Goal: Find specific page/section: Find specific page/section

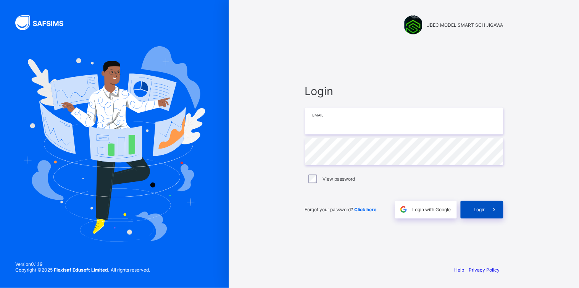
type input "**********"
click at [476, 210] on span "Login" at bounding box center [480, 209] width 12 height 6
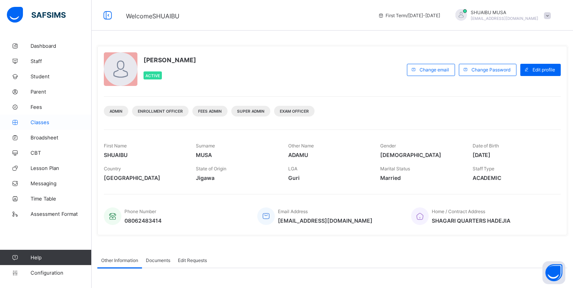
click at [45, 119] on span "Classes" at bounding box center [61, 122] width 61 height 6
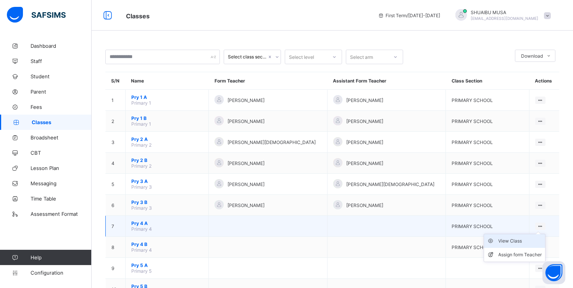
click at [506, 240] on div "View Class" at bounding box center [520, 241] width 44 height 8
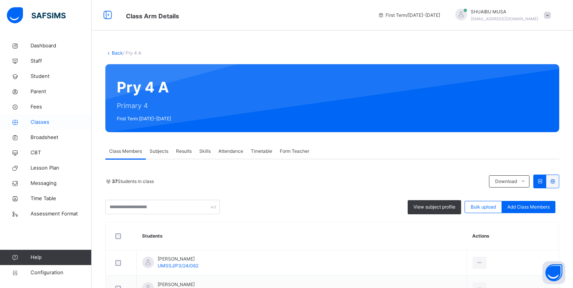
click at [41, 120] on span "Classes" at bounding box center [61, 122] width 61 height 8
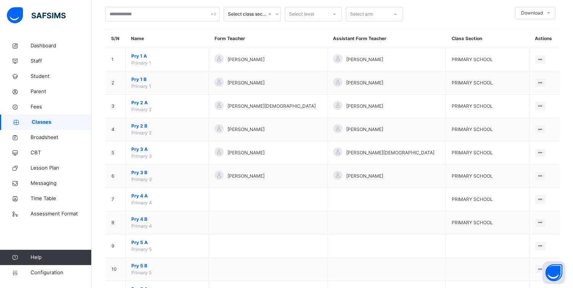
scroll to position [45, 0]
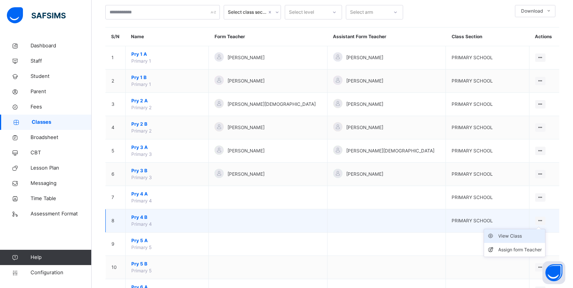
click at [518, 234] on div "View Class" at bounding box center [520, 236] width 44 height 8
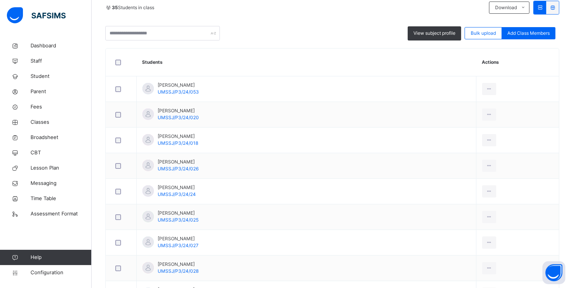
scroll to position [100, 0]
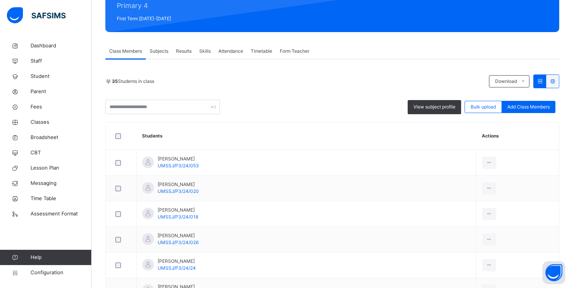
drag, startPoint x: 371, startPoint y: 93, endPoint x: 250, endPoint y: 124, distance: 124.9
click at [371, 93] on div "35 Students in class Download Pdf Report Excel Report View subject profile Bulk…" at bounding box center [332, 94] width 454 height 40
click at [44, 121] on span "Classes" at bounding box center [61, 122] width 61 height 8
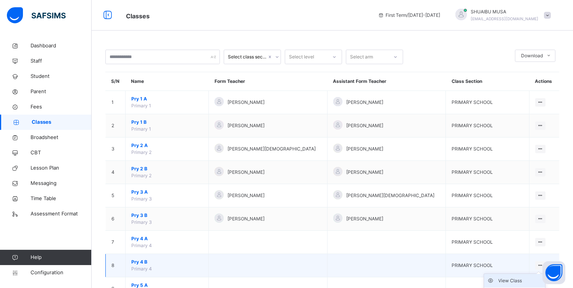
click at [510, 279] on div "View Class" at bounding box center [520, 281] width 44 height 8
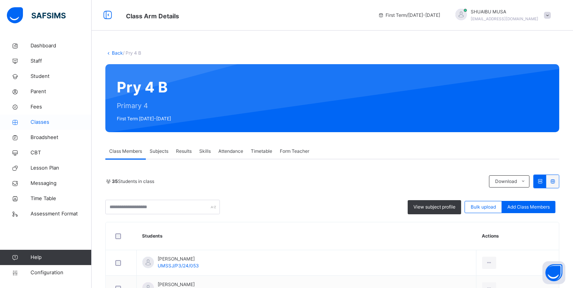
click at [42, 123] on span "Classes" at bounding box center [61, 122] width 61 height 8
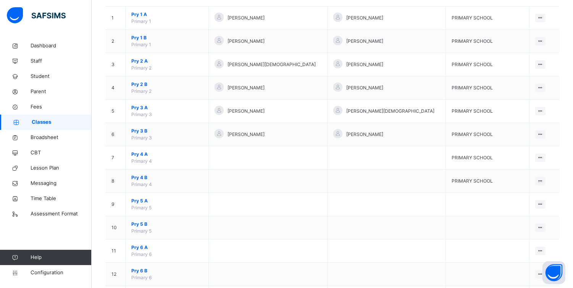
scroll to position [90, 0]
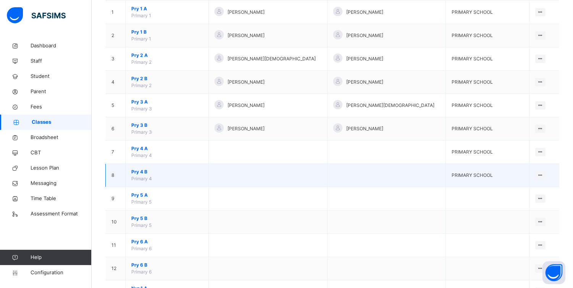
click at [272, 172] on td at bounding box center [268, 175] width 119 height 23
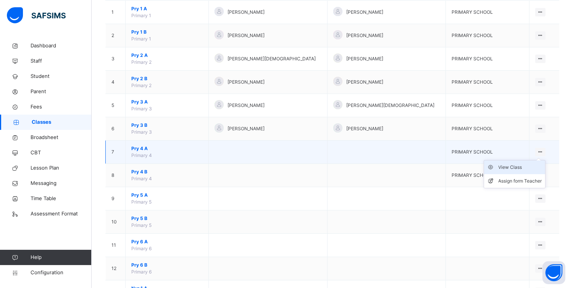
click at [506, 165] on div "View Class" at bounding box center [520, 167] width 44 height 8
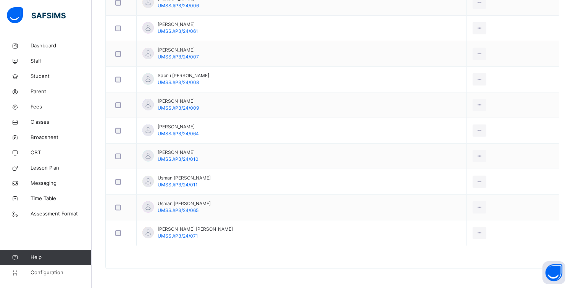
scroll to position [952, 0]
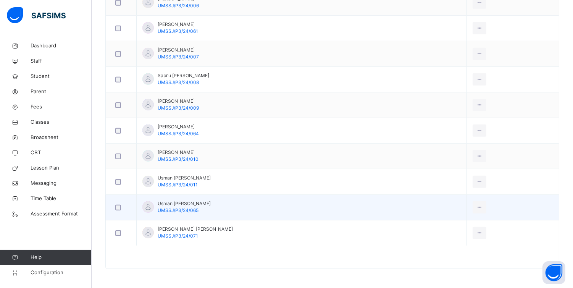
click at [483, 200] on td "View Profile Remove from Class Transfer Student" at bounding box center [512, 208] width 92 height 26
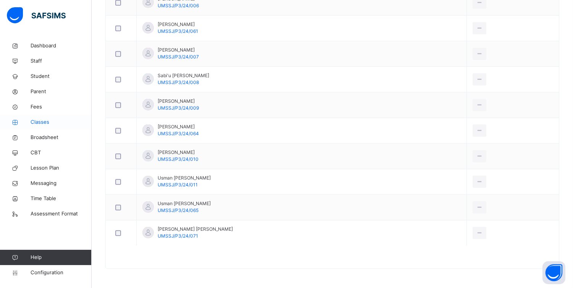
click at [41, 123] on span "Classes" at bounding box center [61, 122] width 61 height 8
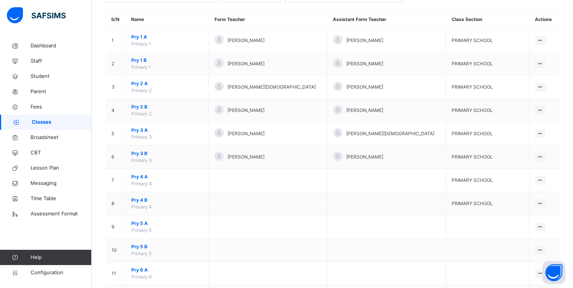
scroll to position [63, 0]
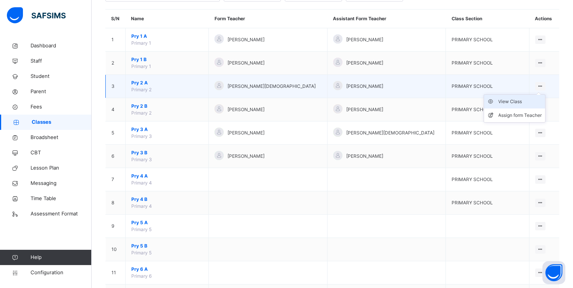
click at [515, 101] on div "View Class" at bounding box center [520, 102] width 44 height 8
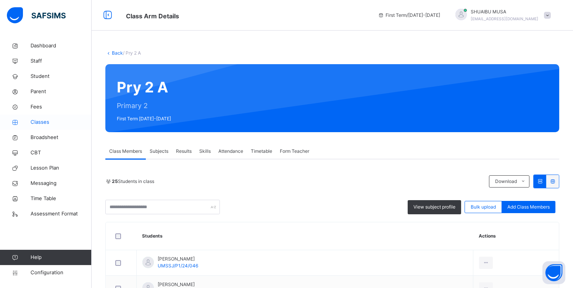
click at [37, 122] on span "Classes" at bounding box center [61, 122] width 61 height 8
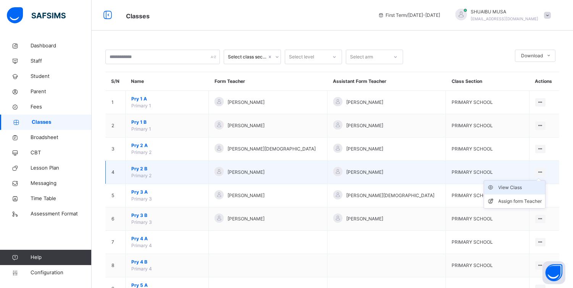
click at [508, 189] on div "View Class" at bounding box center [520, 188] width 44 height 8
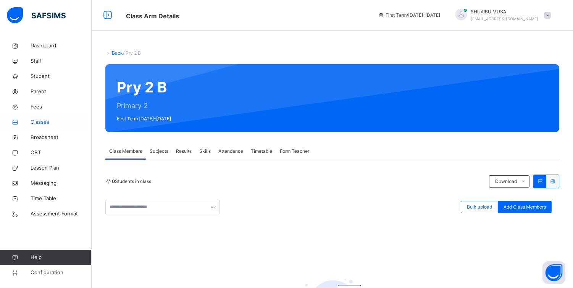
click at [42, 119] on span "Classes" at bounding box center [61, 122] width 61 height 8
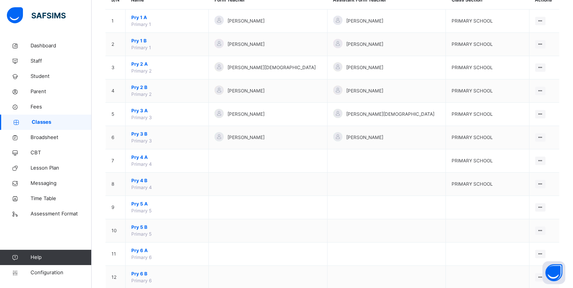
scroll to position [82, 0]
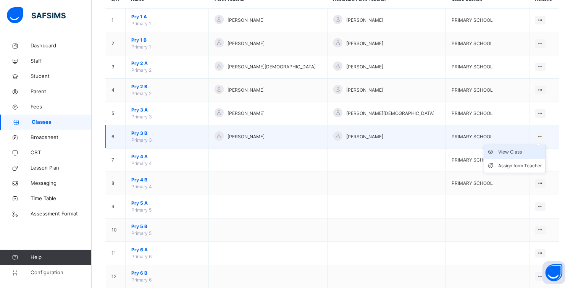
click at [504, 154] on div "View Class" at bounding box center [520, 152] width 44 height 8
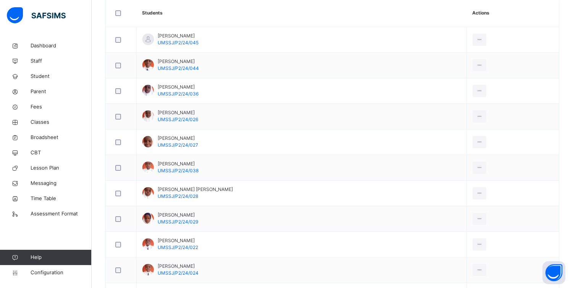
scroll to position [220, 0]
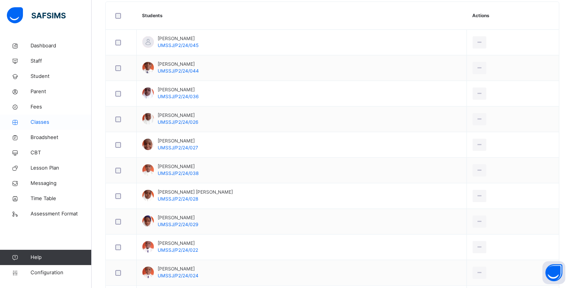
click at [45, 124] on span "Classes" at bounding box center [61, 122] width 61 height 8
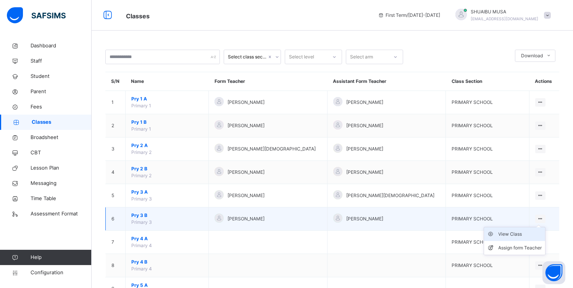
click at [511, 235] on div "View Class" at bounding box center [520, 234] width 44 height 8
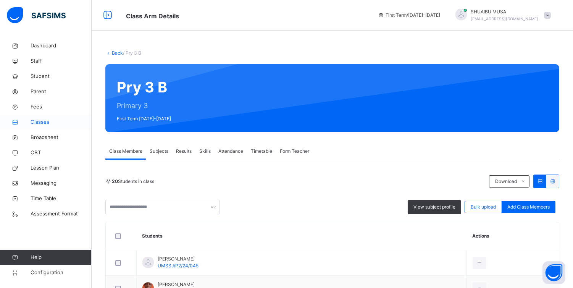
click at [44, 120] on span "Classes" at bounding box center [61, 122] width 61 height 8
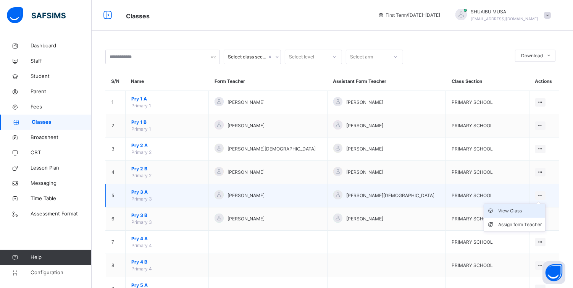
click at [519, 210] on div "View Class" at bounding box center [520, 211] width 44 height 8
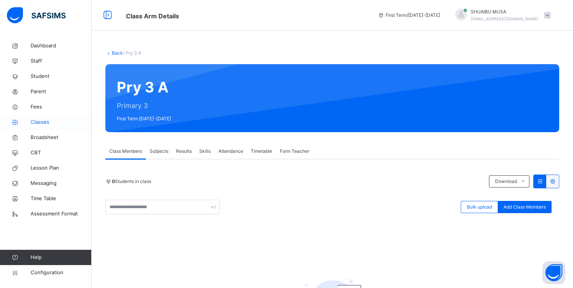
click at [42, 121] on span "Classes" at bounding box center [61, 122] width 61 height 8
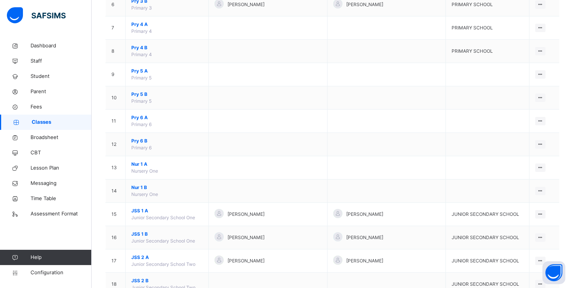
scroll to position [288, 0]
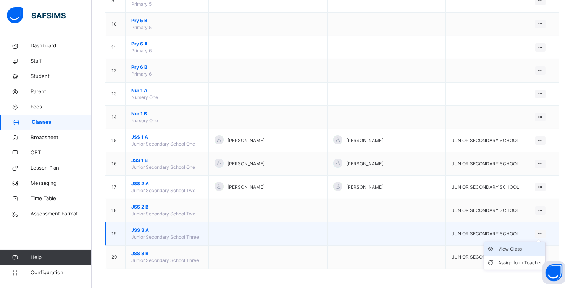
click at [504, 248] on div "View Class" at bounding box center [520, 249] width 44 height 8
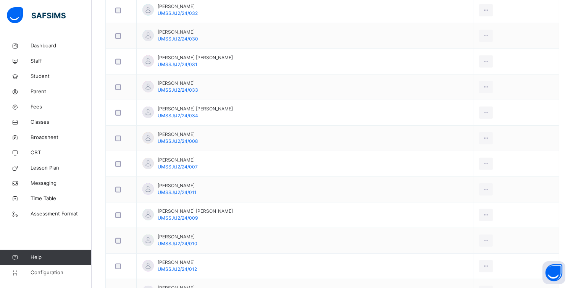
scroll to position [678, 0]
